Goal: Task Accomplishment & Management: Manage account settings

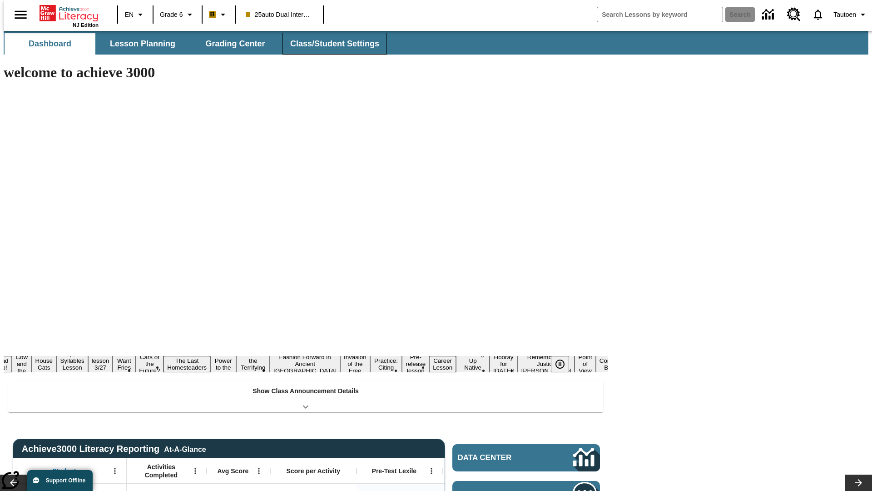
click at [330, 44] on button "Class/Student Settings" at bounding box center [335, 44] width 105 height 22
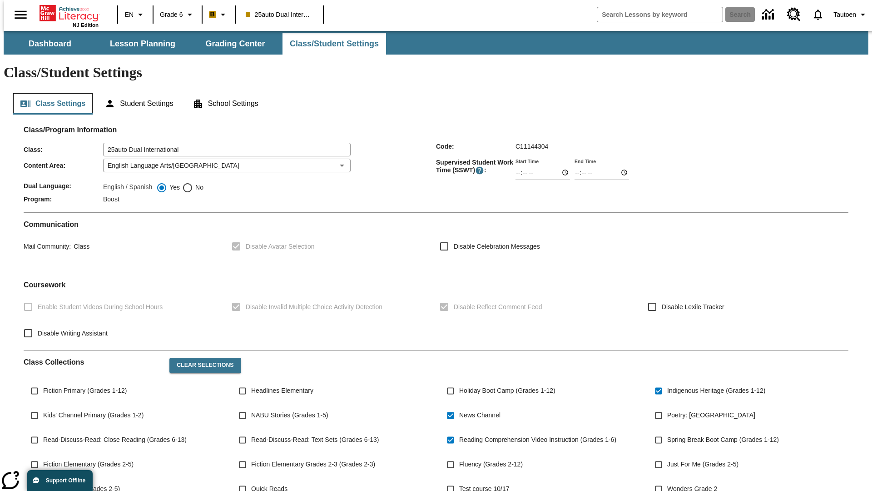
click at [49, 93] on button "Class Settings" at bounding box center [53, 104] width 80 height 22
click at [193, 183] on span "No" at bounding box center [198, 188] width 10 height 10
click at [193, 182] on input "No" at bounding box center [187, 187] width 11 height 11
radio input "true"
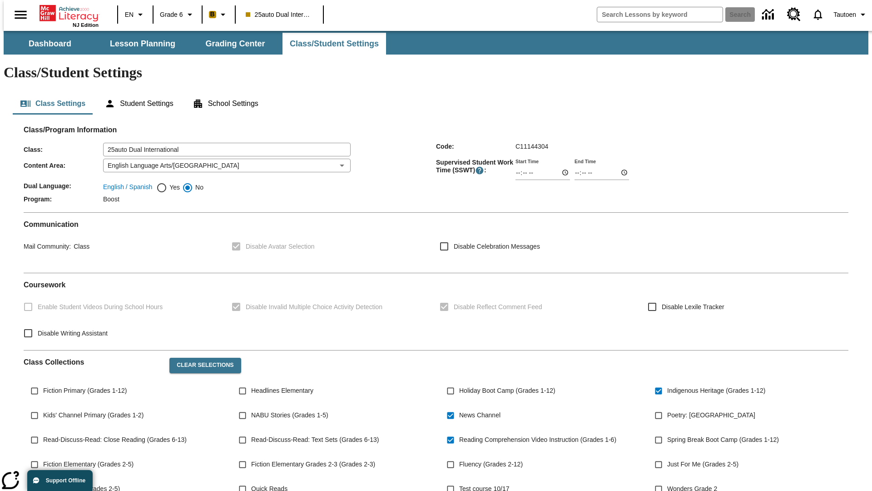
scroll to position [133, 0]
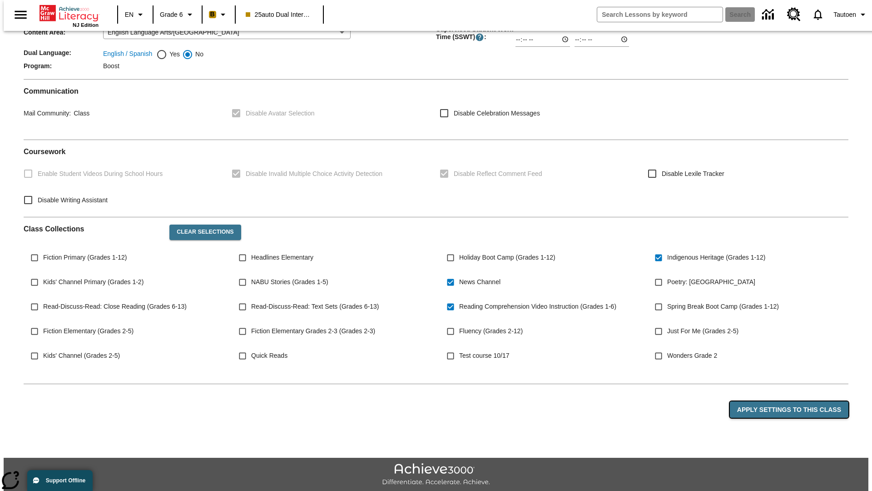
click at [795, 401] on button "Apply Settings to this Class" at bounding box center [789, 409] width 119 height 17
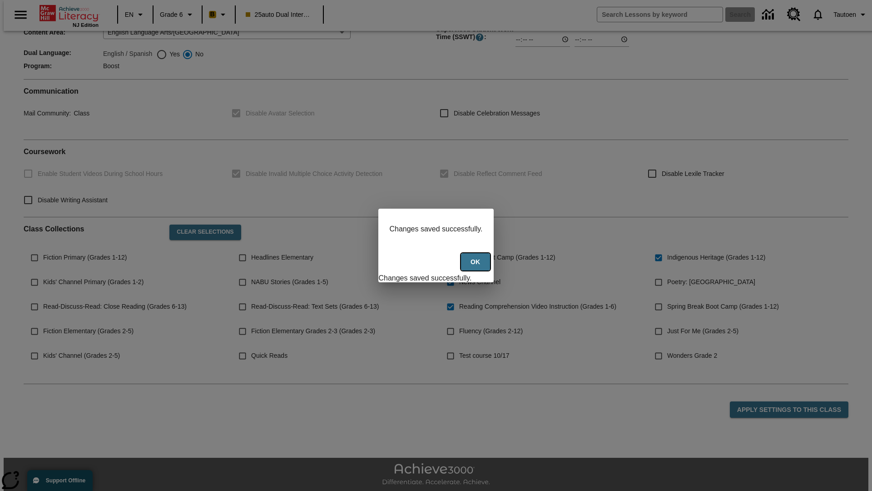
click at [477, 267] on button "Ok" at bounding box center [475, 262] width 29 height 18
